Goal: Find contact information: Find contact information

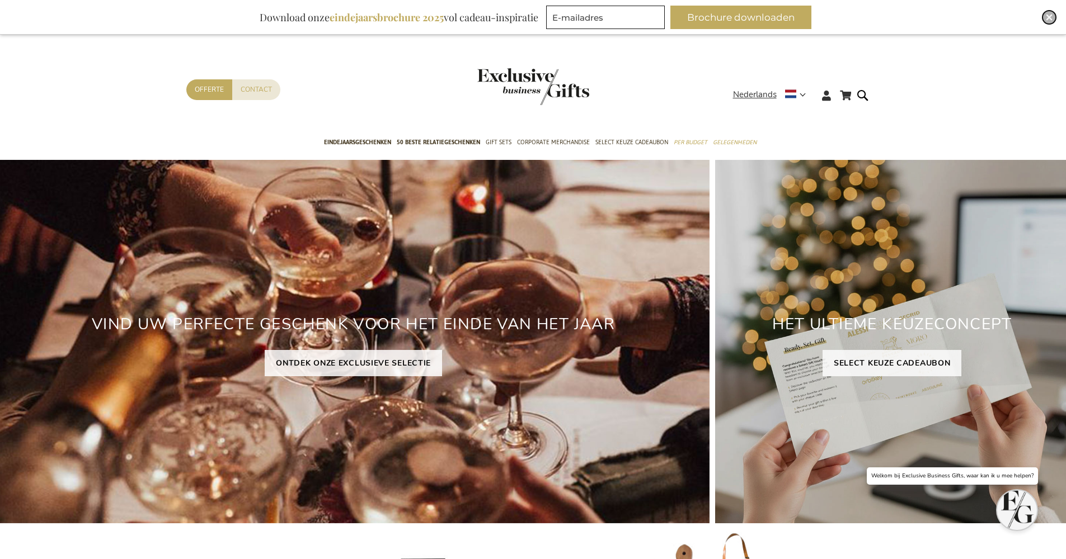
click at [1051, 18] on img "Close" at bounding box center [1048, 17] width 7 height 7
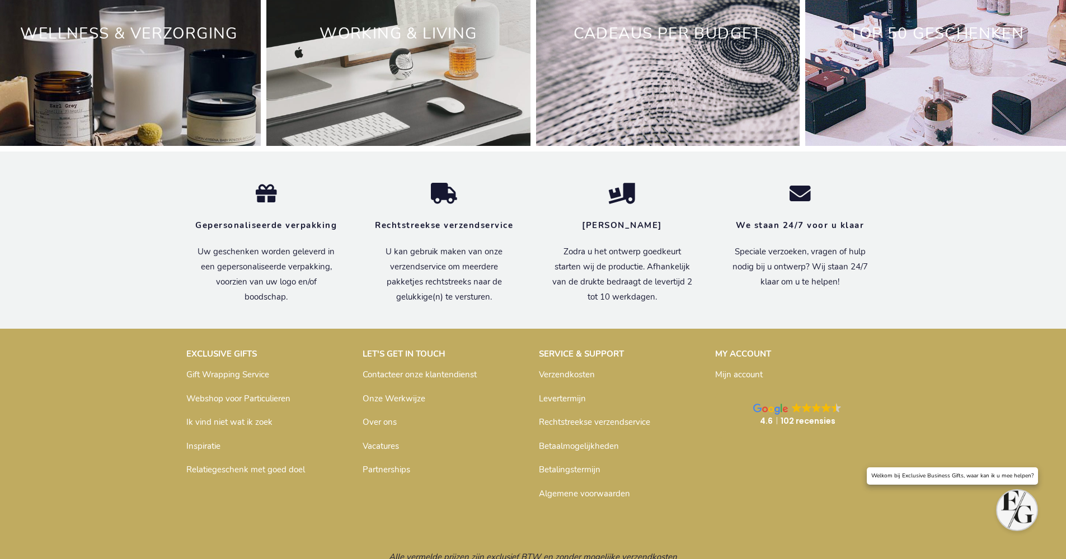
scroll to position [3702, 0]
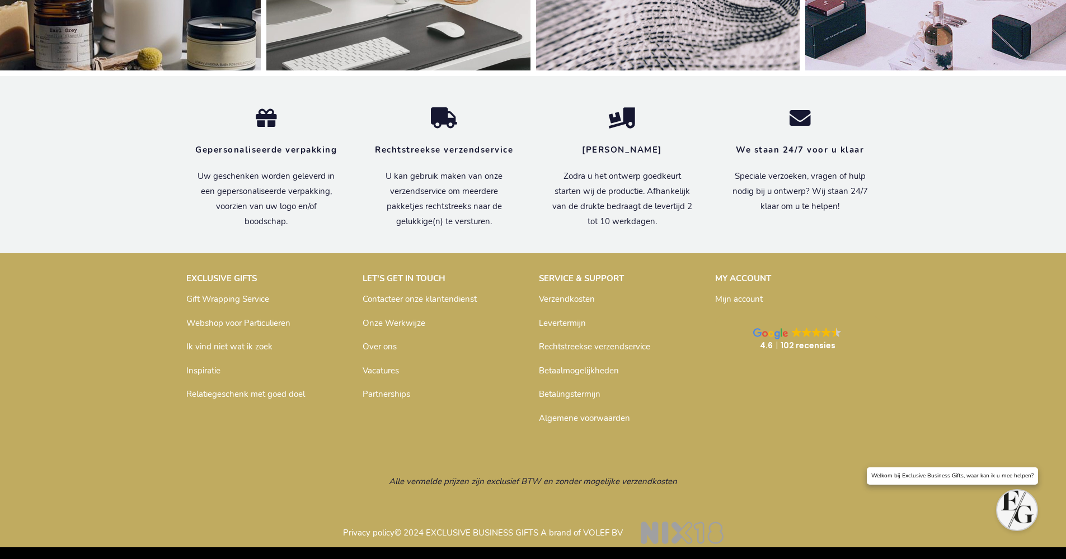
click at [387, 348] on link "Over ons" at bounding box center [379, 346] width 34 height 11
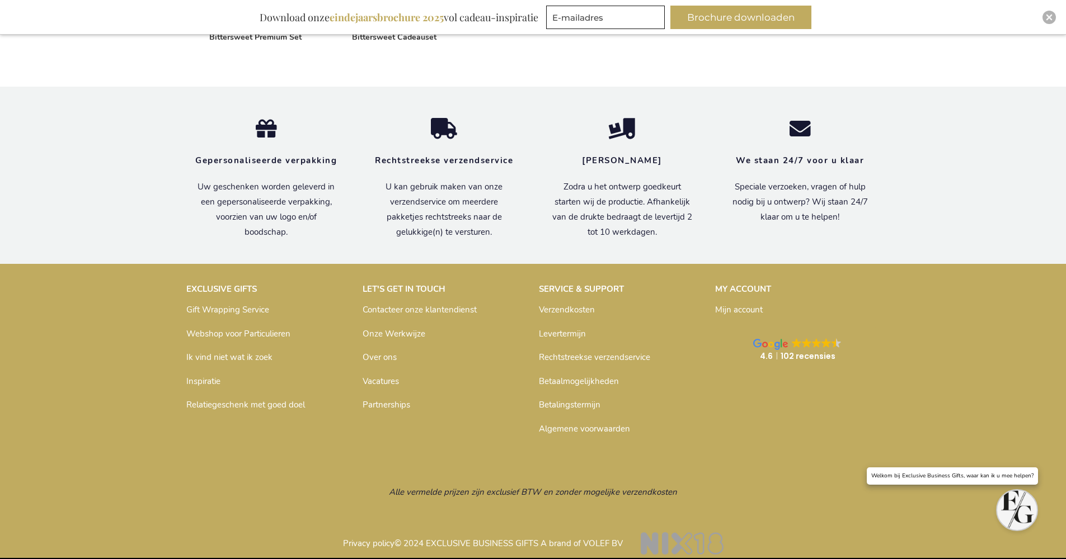
scroll to position [749, 0]
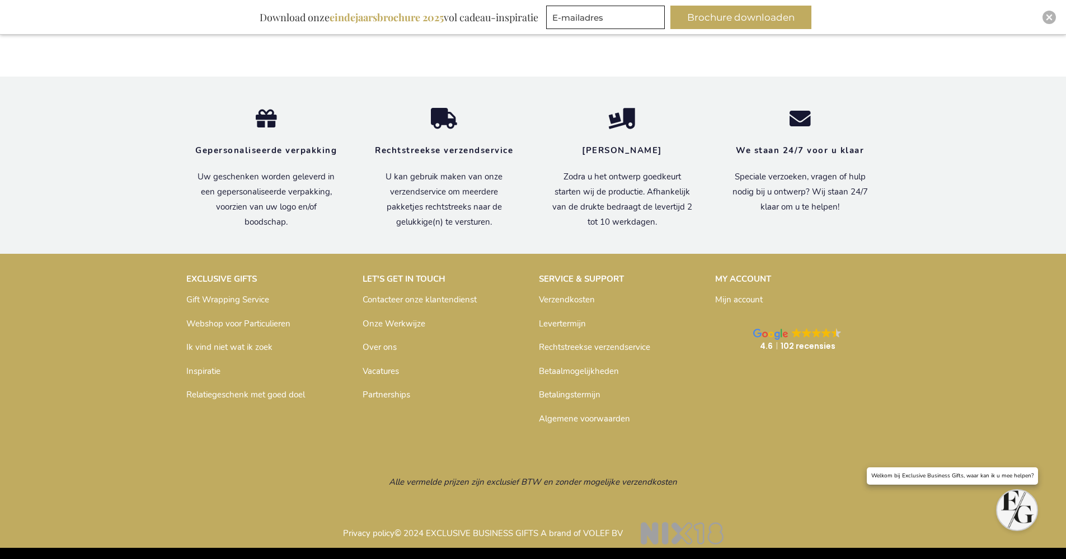
click at [372, 343] on link "Over ons" at bounding box center [379, 347] width 34 height 11
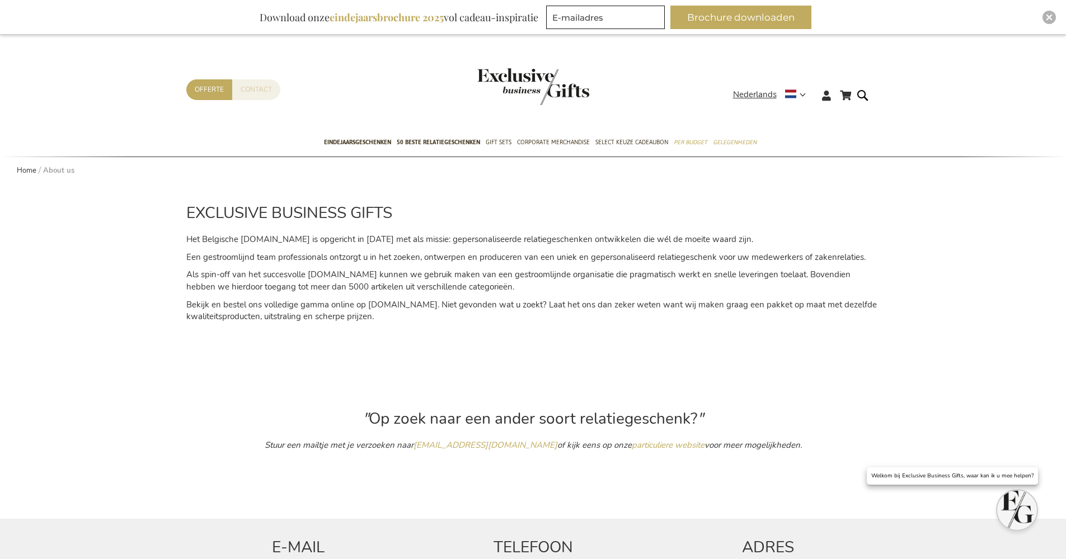
click at [253, 95] on link "Contact" at bounding box center [256, 89] width 48 height 21
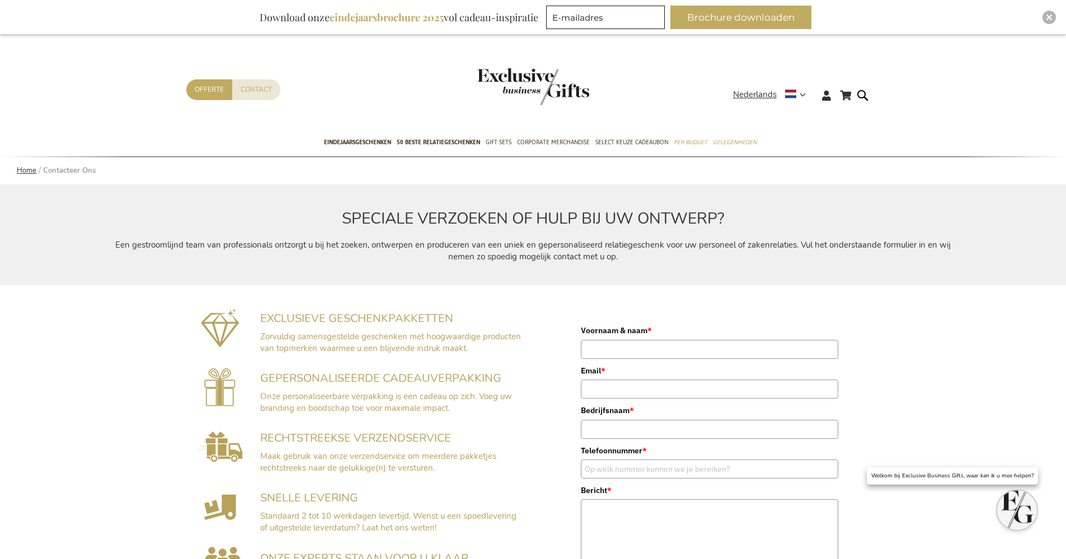
click at [27, 170] on link "Home" at bounding box center [27, 171] width 20 height 10
